Goal: Transaction & Acquisition: Purchase product/service

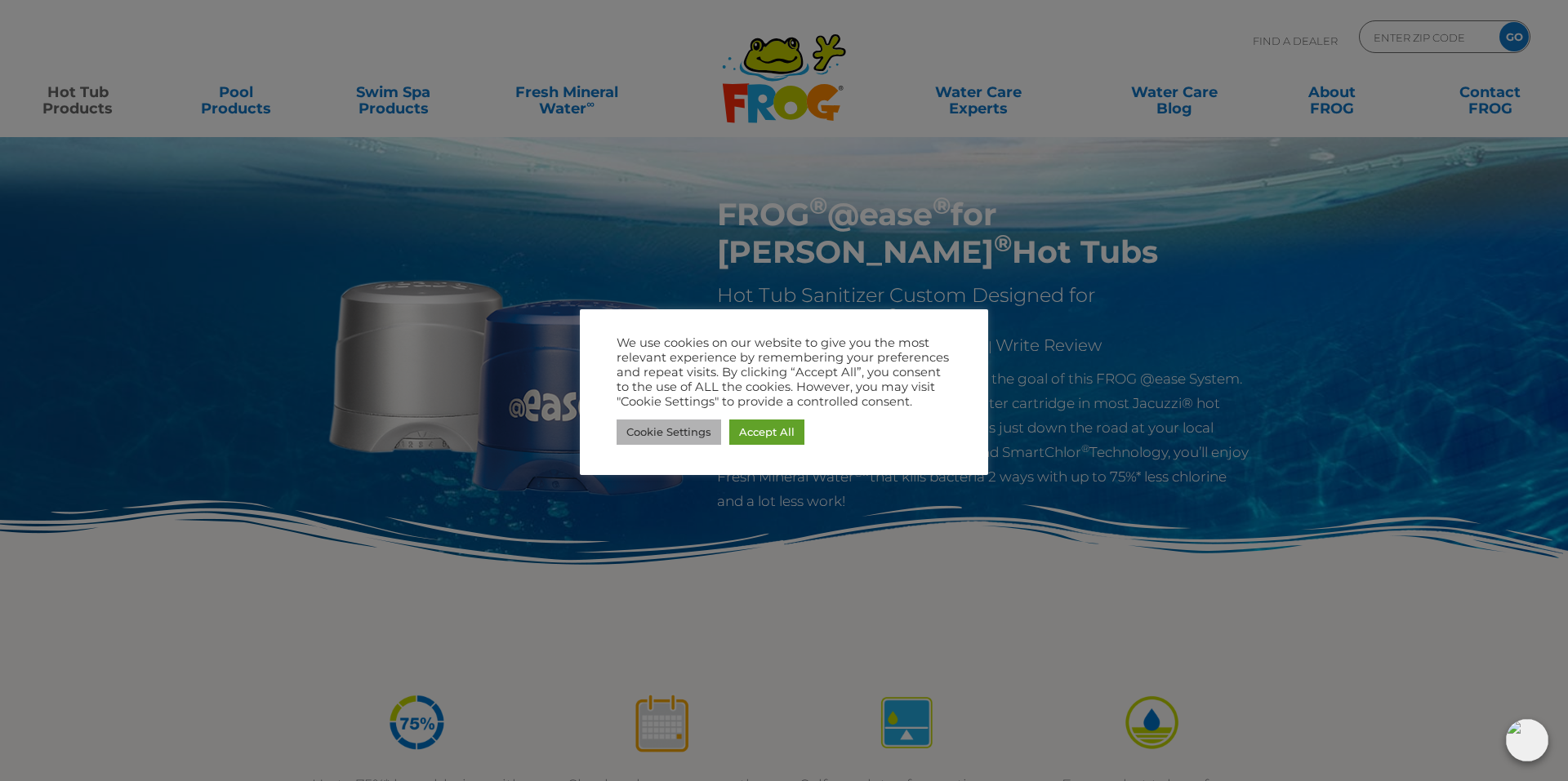
click at [688, 434] on link "Cookie Settings" at bounding box center [668, 431] width 104 height 25
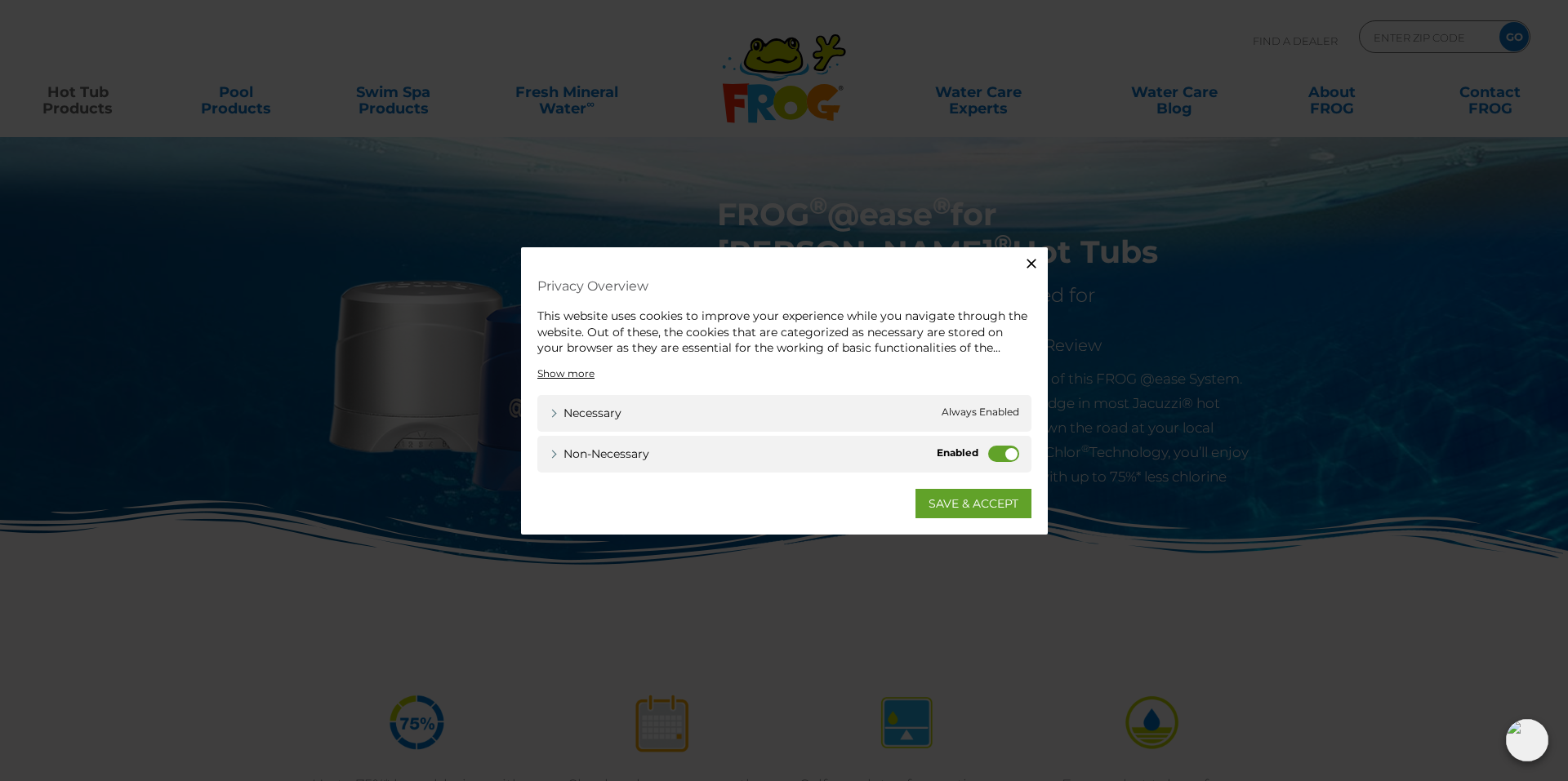
click at [995, 447] on label "Non-necessary" at bounding box center [1004, 453] width 31 height 16
click at [0, 0] on input "Non-necessary" at bounding box center [0, 0] width 0 height 0
click at [963, 503] on link "SAVE & ACCEPT" at bounding box center [974, 503] width 116 height 29
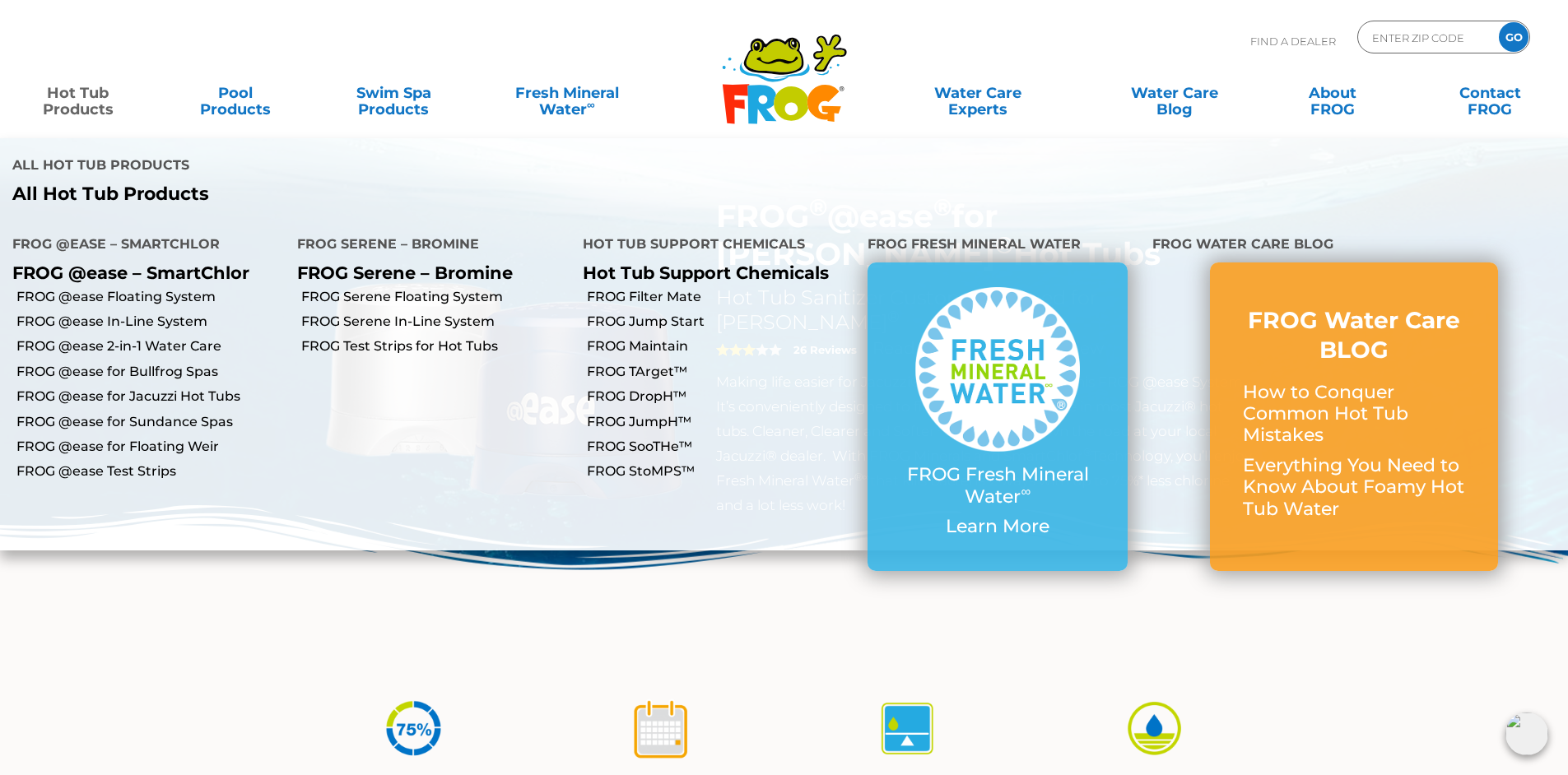
click at [76, 102] on link "Hot Tub Products" at bounding box center [77, 93] width 123 height 33
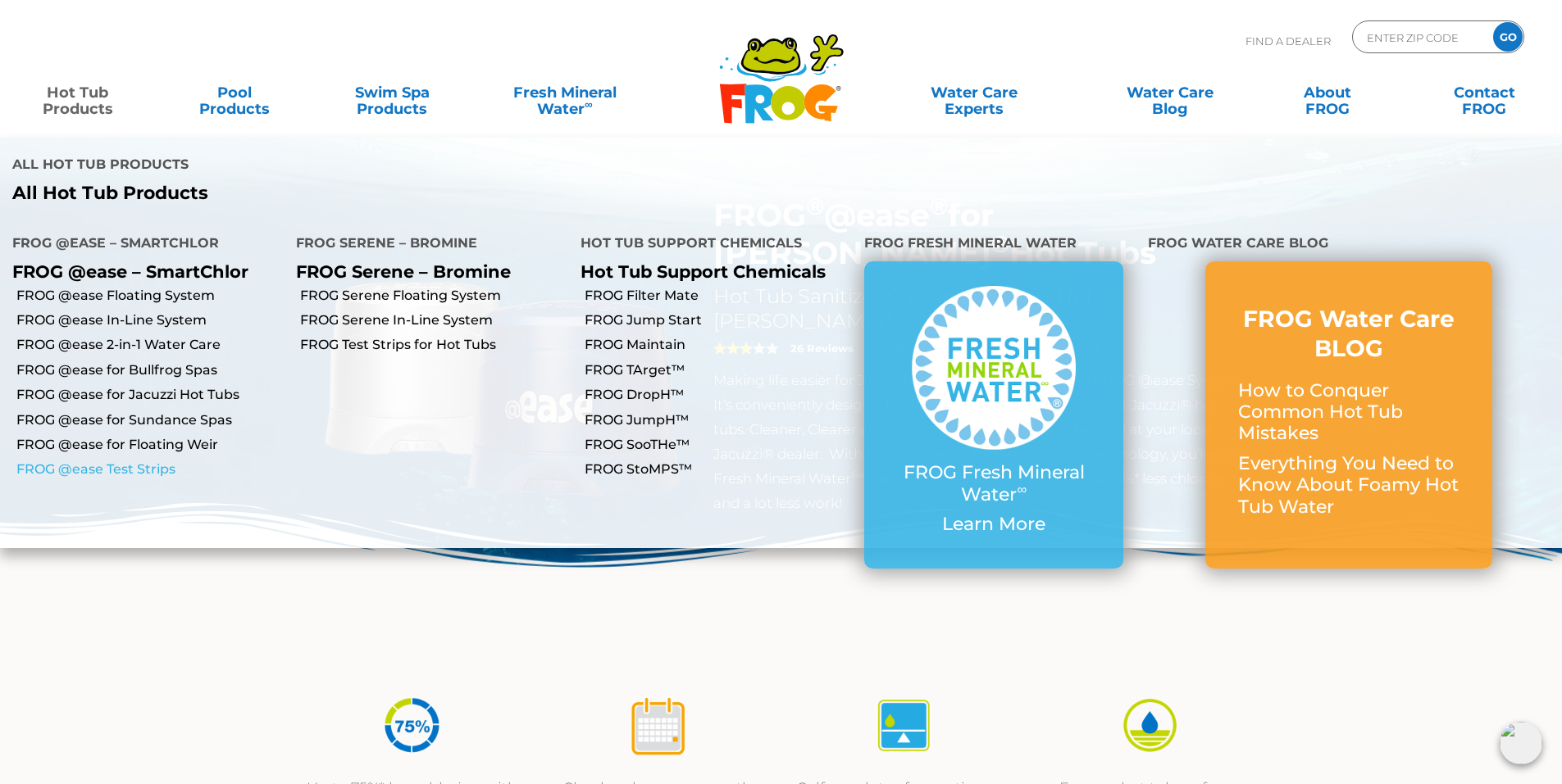
click at [92, 461] on link "FROG @ease Test Strips" at bounding box center [150, 470] width 267 height 18
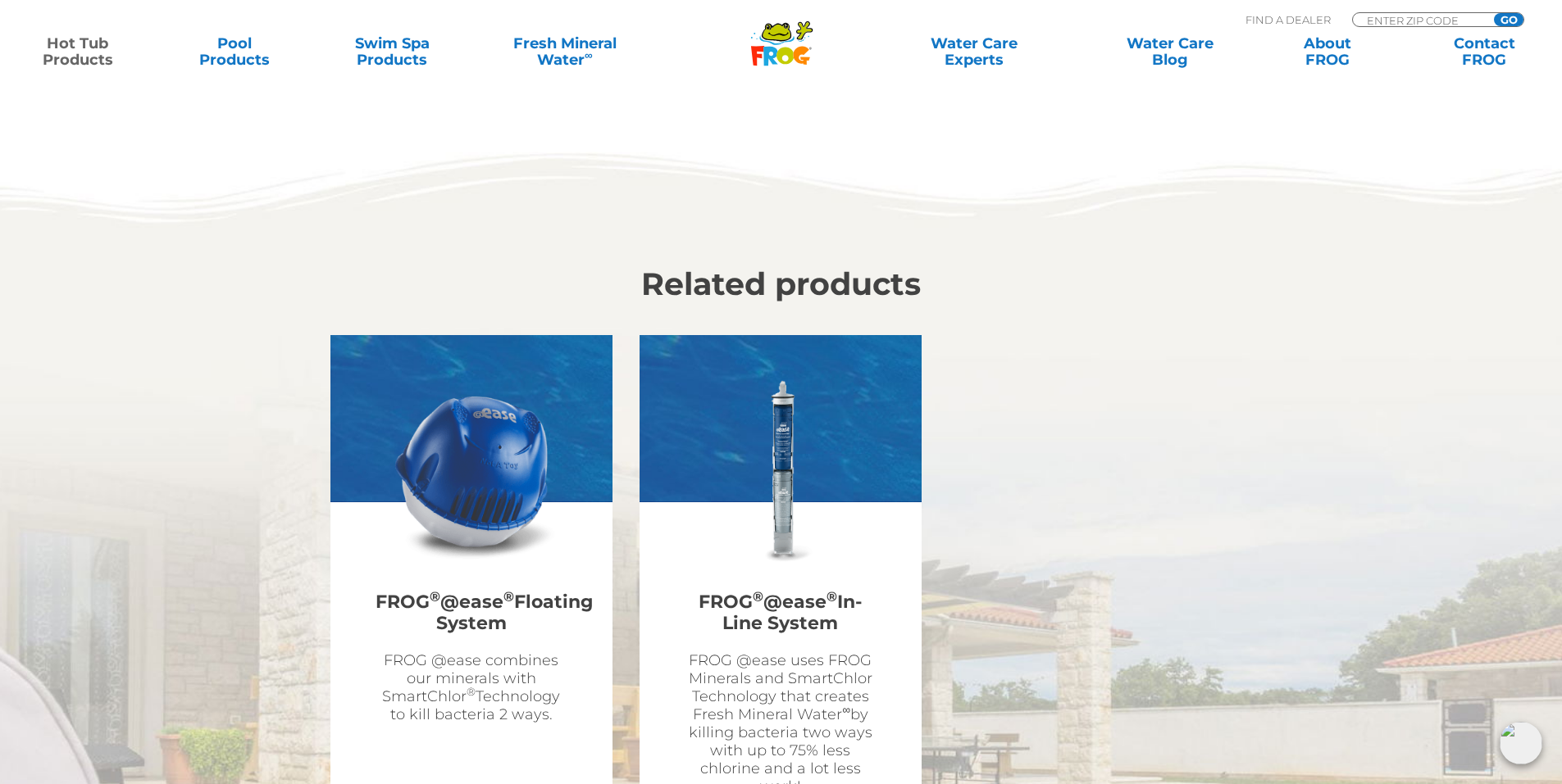
scroll to position [5409, 0]
